Goal: Use online tool/utility

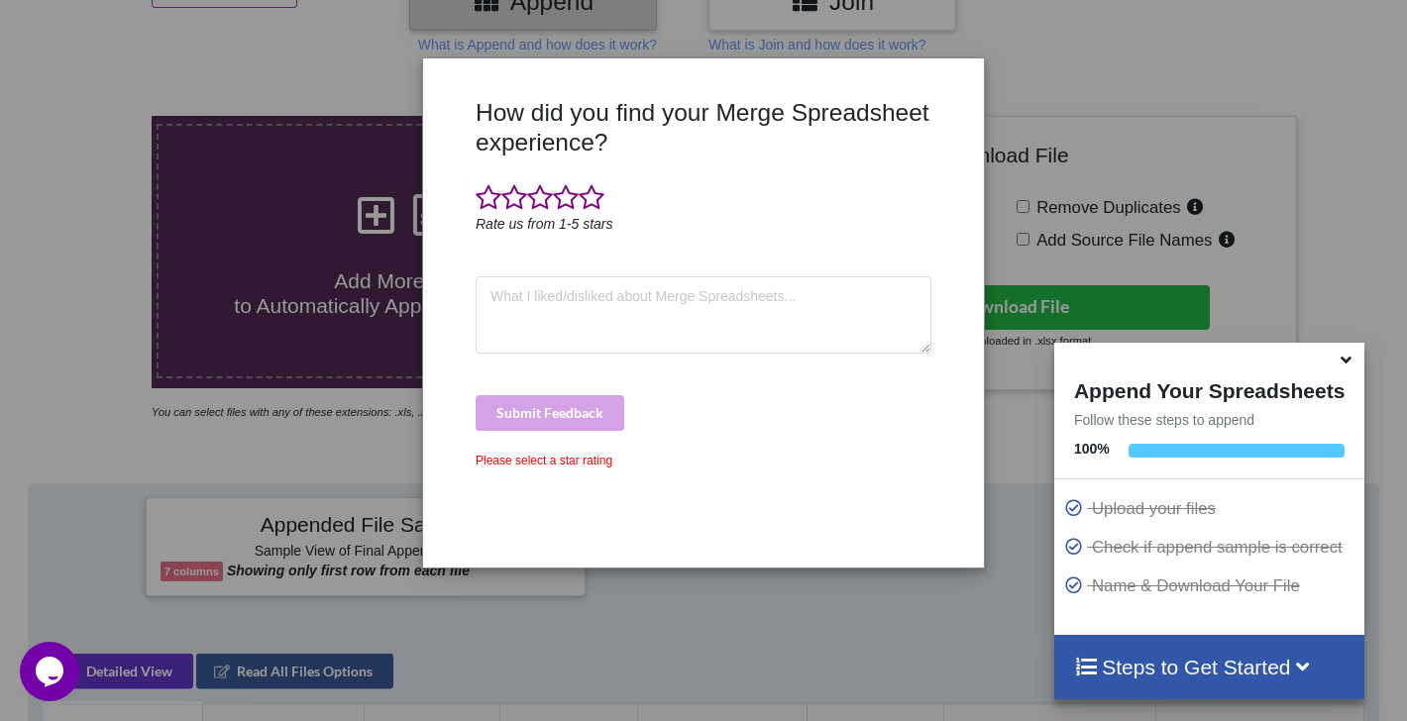
click at [585, 409] on div "Submit Feedback" at bounding box center [704, 413] width 456 height 36
click at [586, 186] on span at bounding box center [592, 198] width 26 height 28
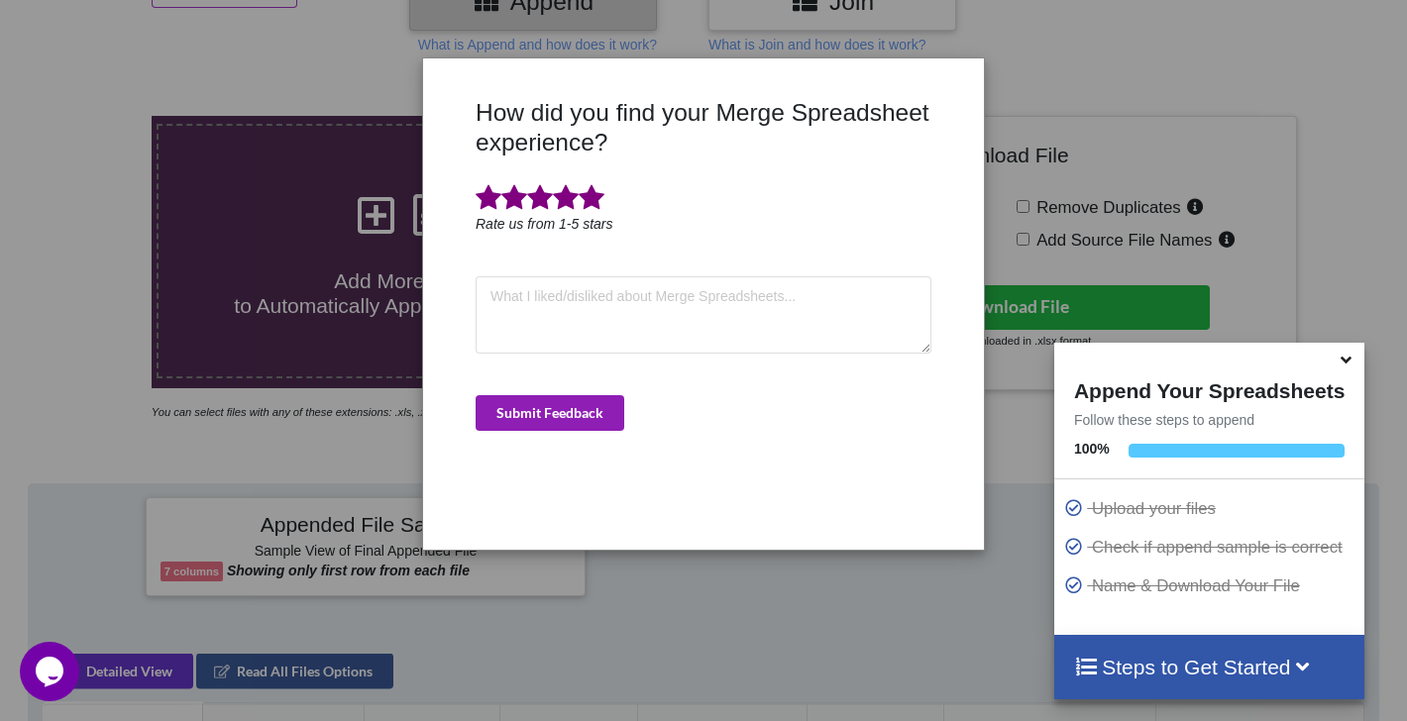
click at [559, 424] on button "Submit Feedback" at bounding box center [550, 413] width 149 height 36
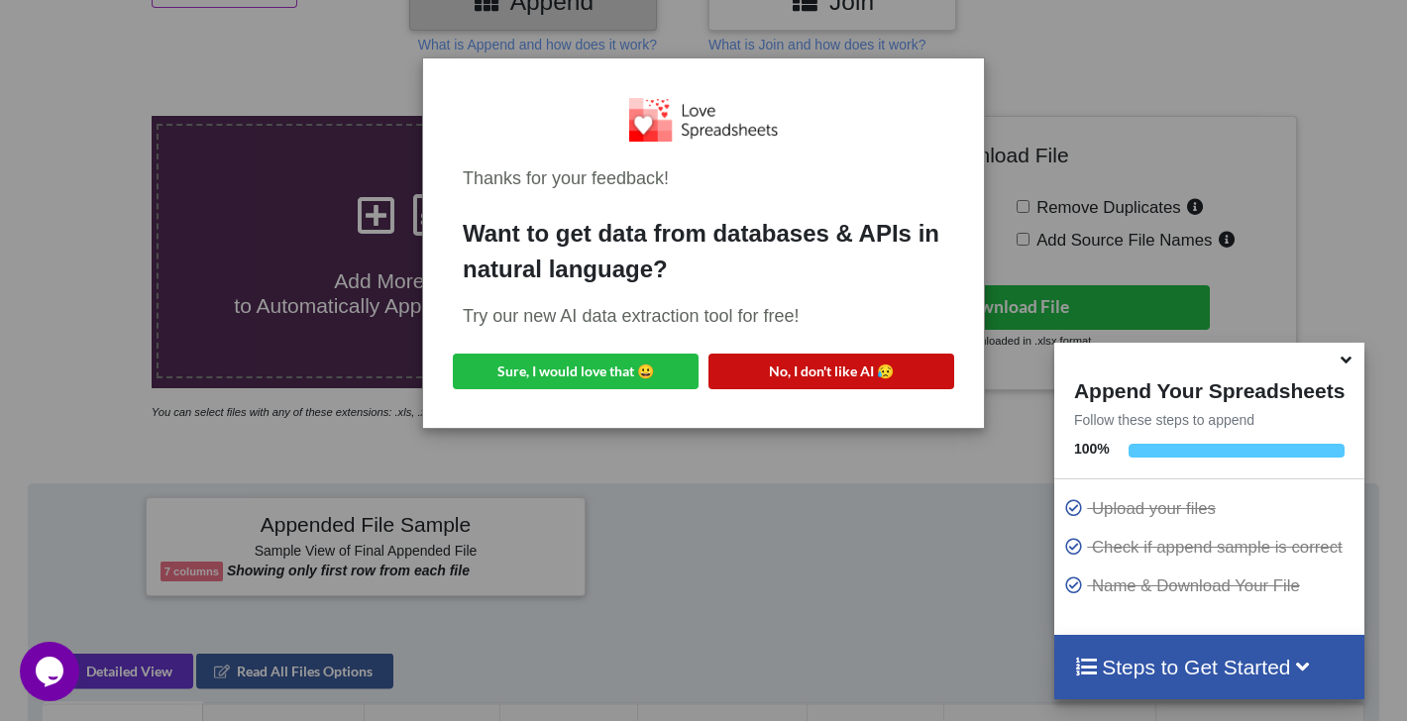
click at [798, 365] on button "No, I don't like AI 😥" at bounding box center [832, 372] width 246 height 36
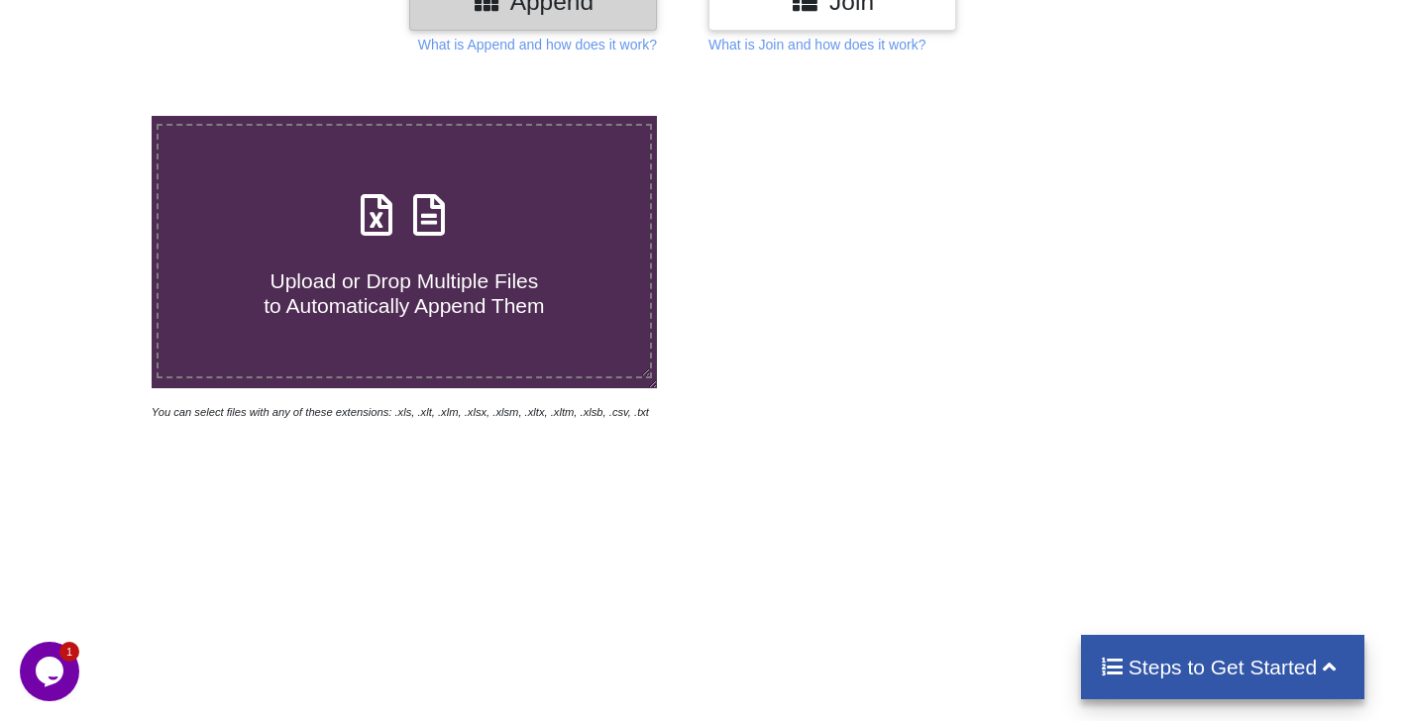
click at [422, 226] on icon at bounding box center [429, 205] width 50 height 42
click at [95, 116] on input "Upload or Drop Multiple Files to Automatically Append Them" at bounding box center [95, 116] width 0 height 0
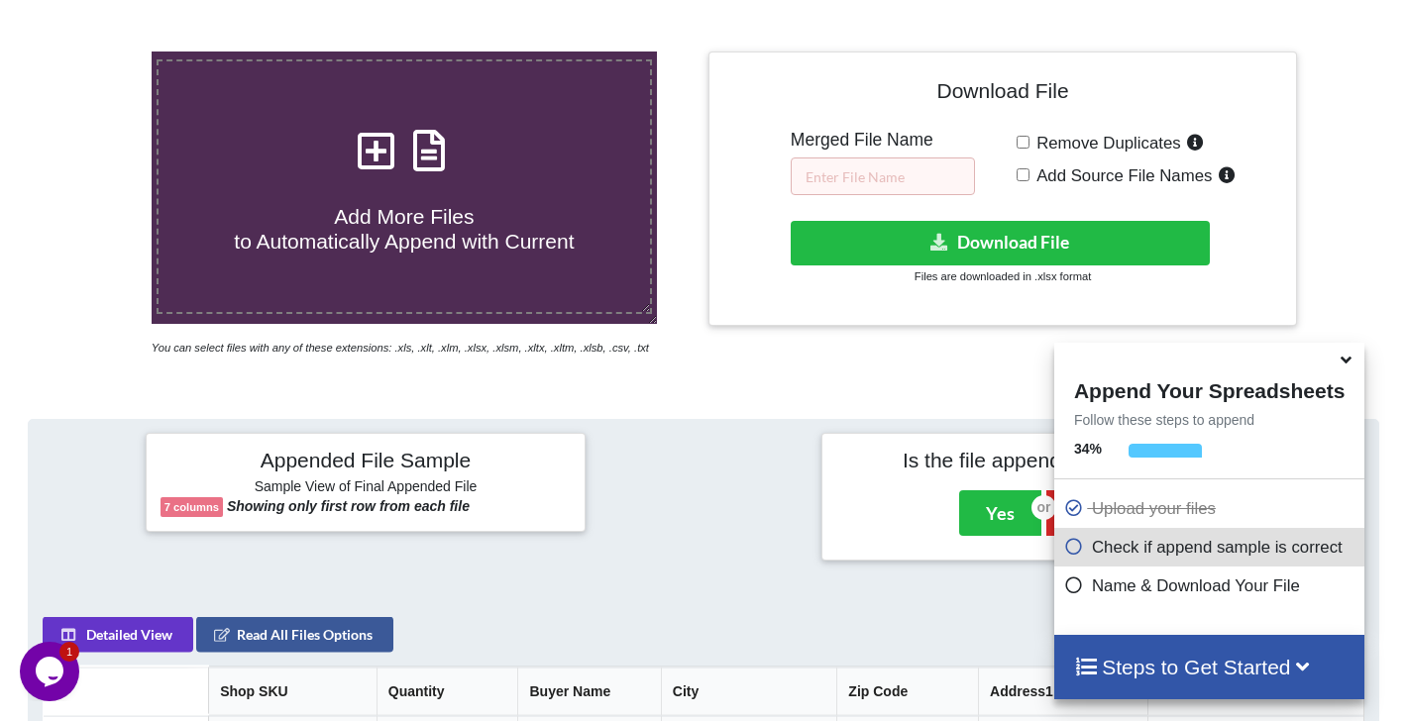
scroll to position [358, 0]
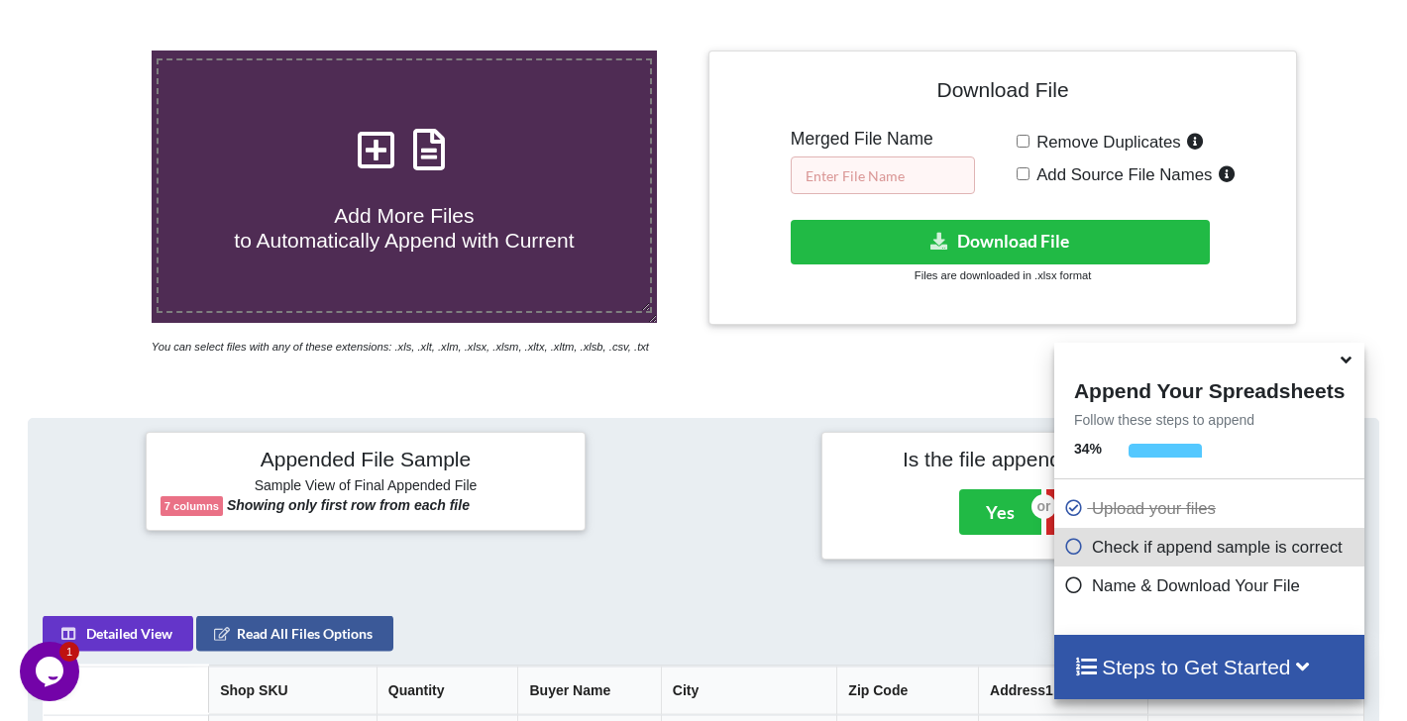
click at [847, 180] on input "text" at bounding box center [883, 176] width 184 height 38
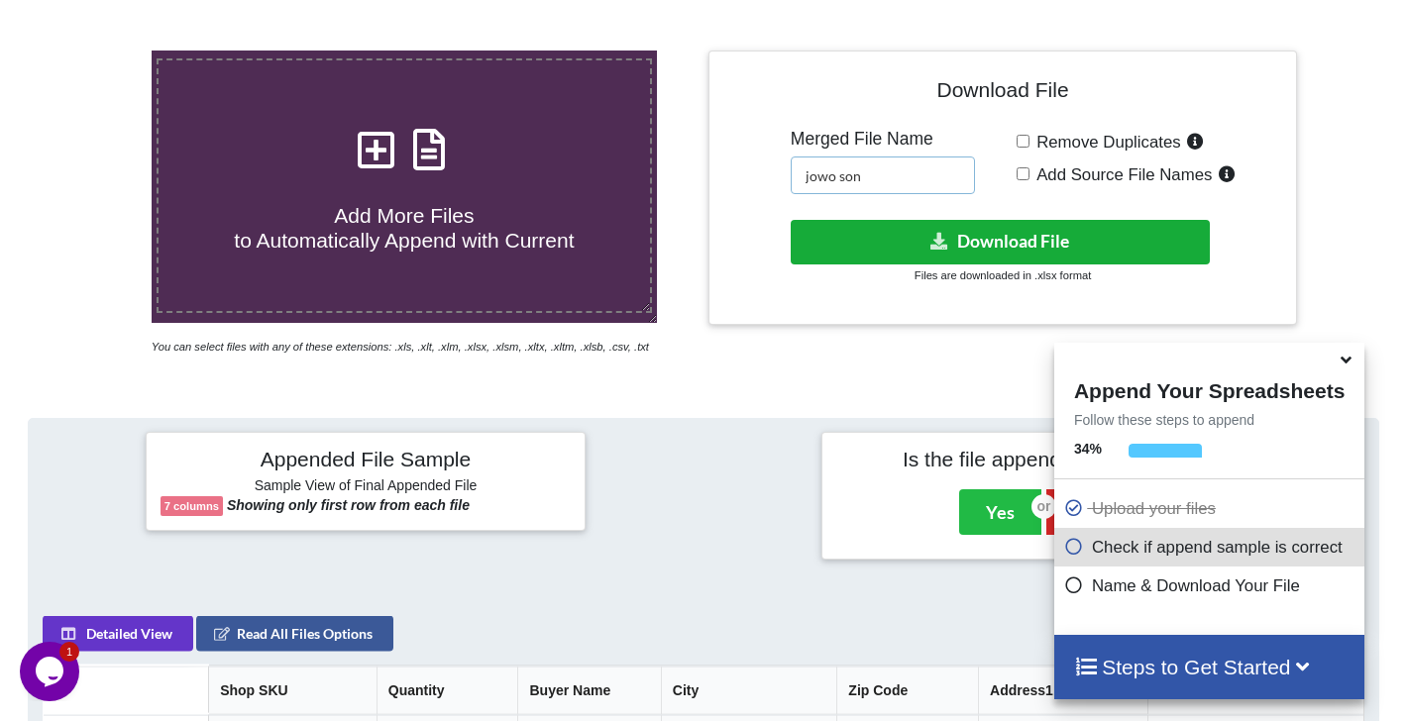
type input "jowo son"
click at [1020, 234] on button "Download File" at bounding box center [1000, 242] width 419 height 45
